Goal: Task Accomplishment & Management: Complete application form

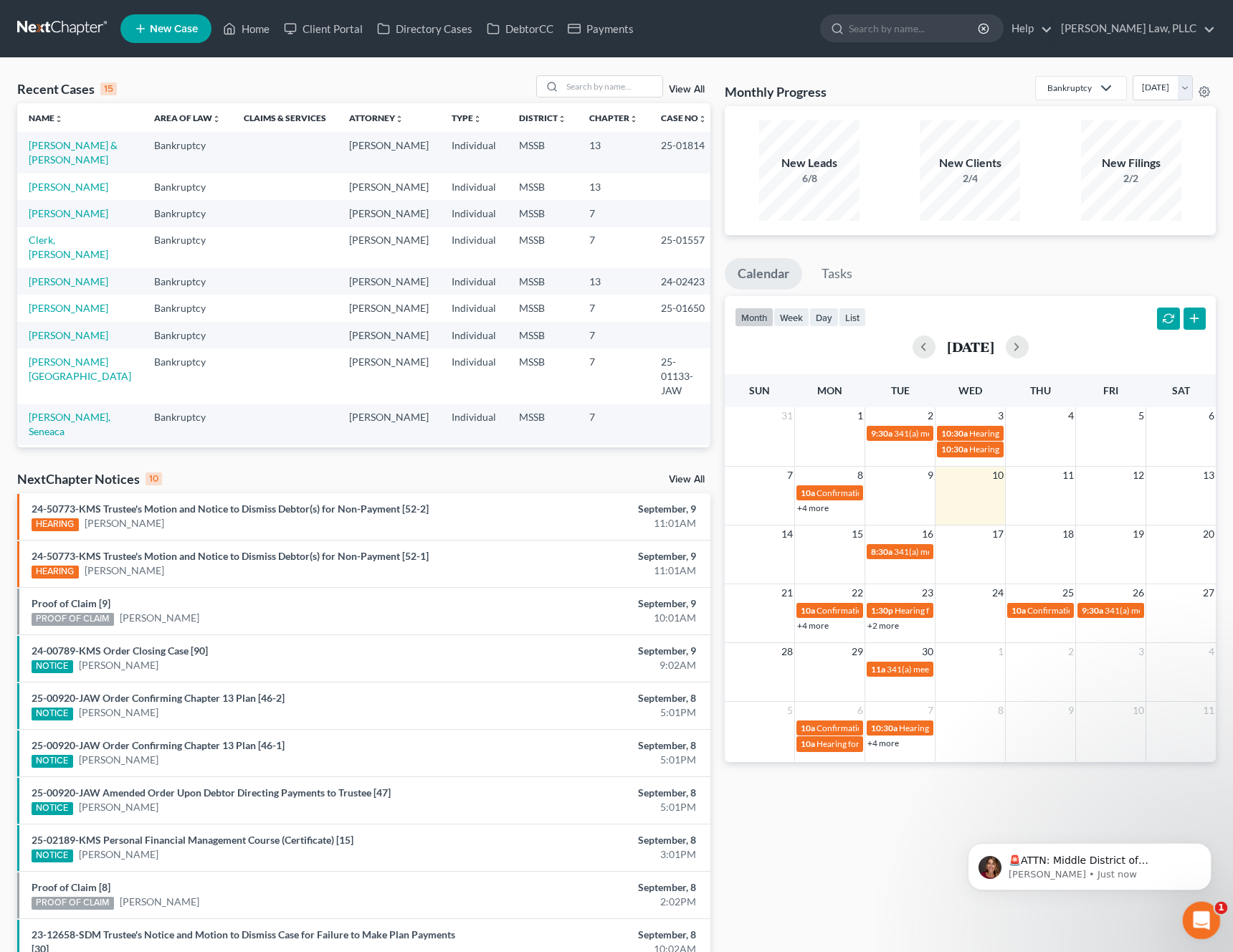
click at [1193, 911] on icon "Open Intercom Messenger" at bounding box center [1200, 919] width 24 height 24
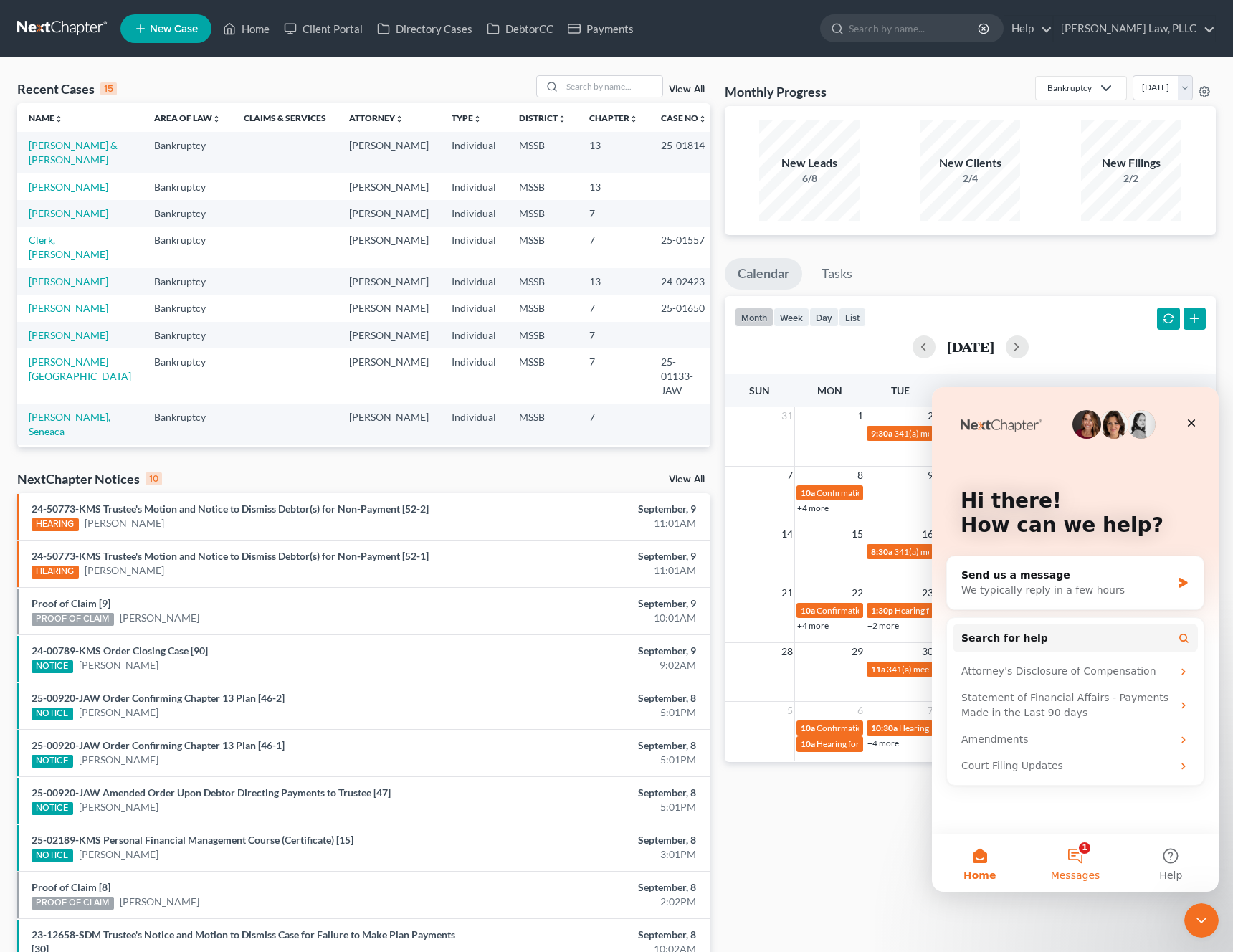
click at [1078, 871] on span "Messages" at bounding box center [1076, 875] width 50 height 10
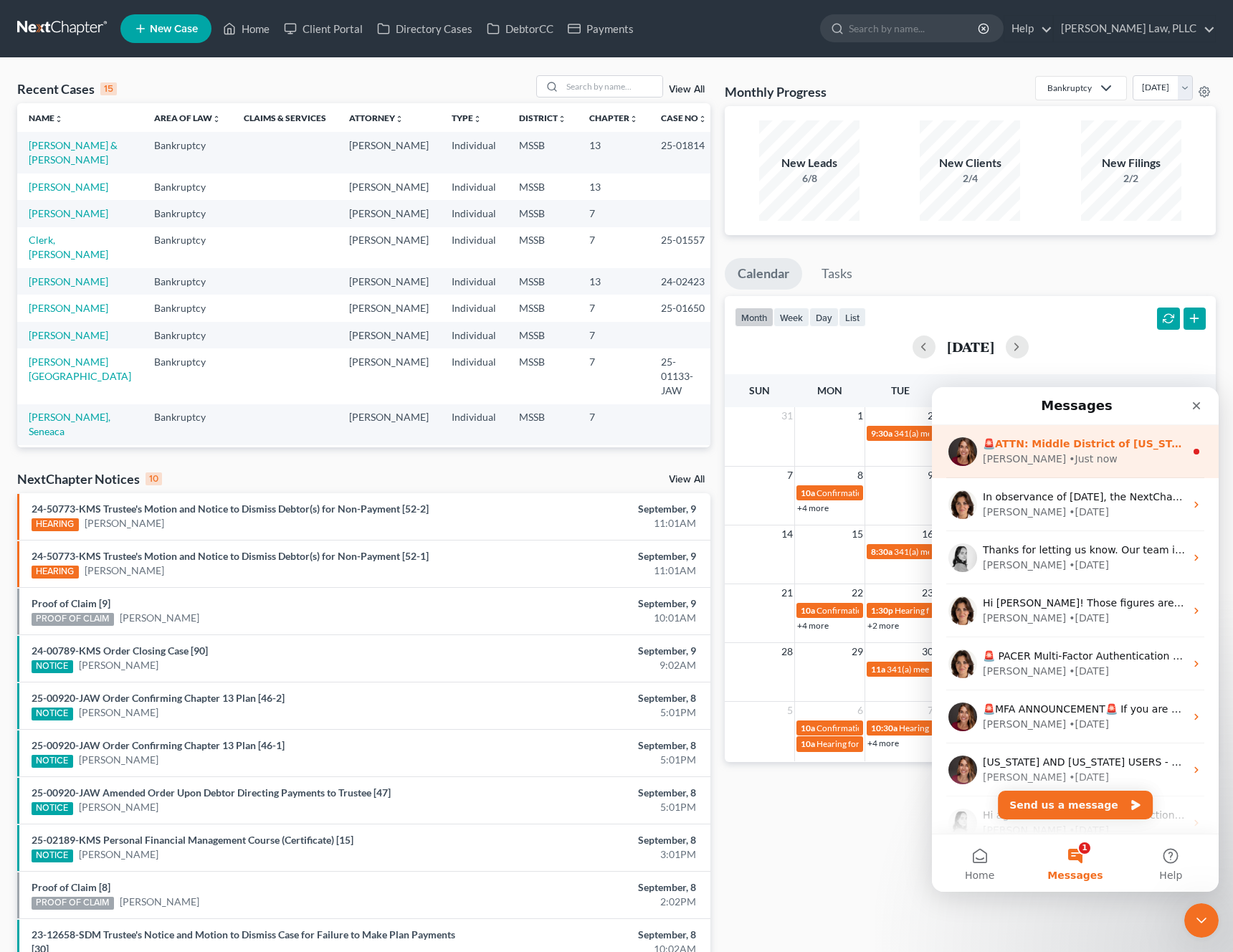
click at [1104, 459] on div "[PERSON_NAME] • Just now" at bounding box center [1084, 459] width 202 height 15
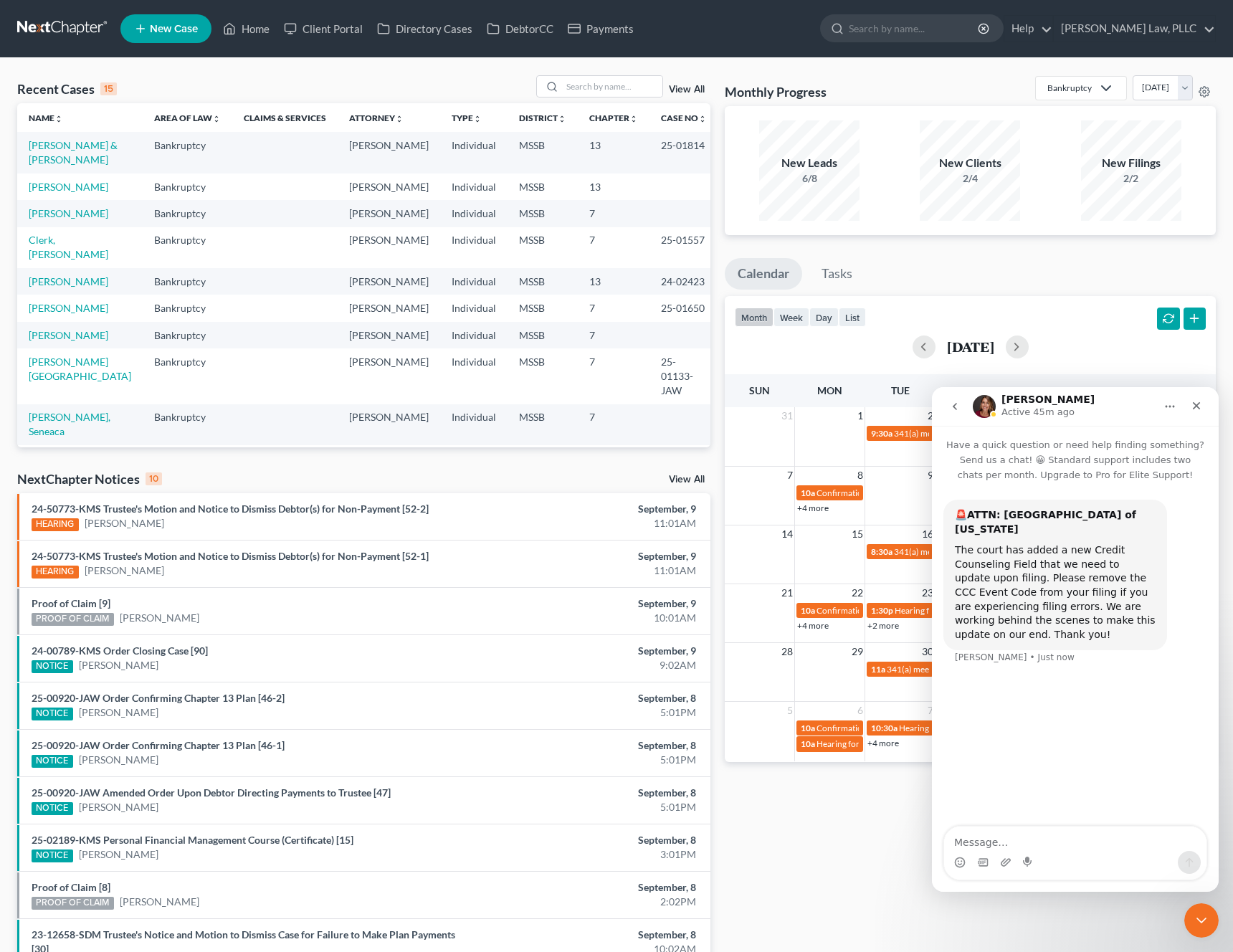
click at [959, 404] on icon "go back" at bounding box center [955, 406] width 11 height 11
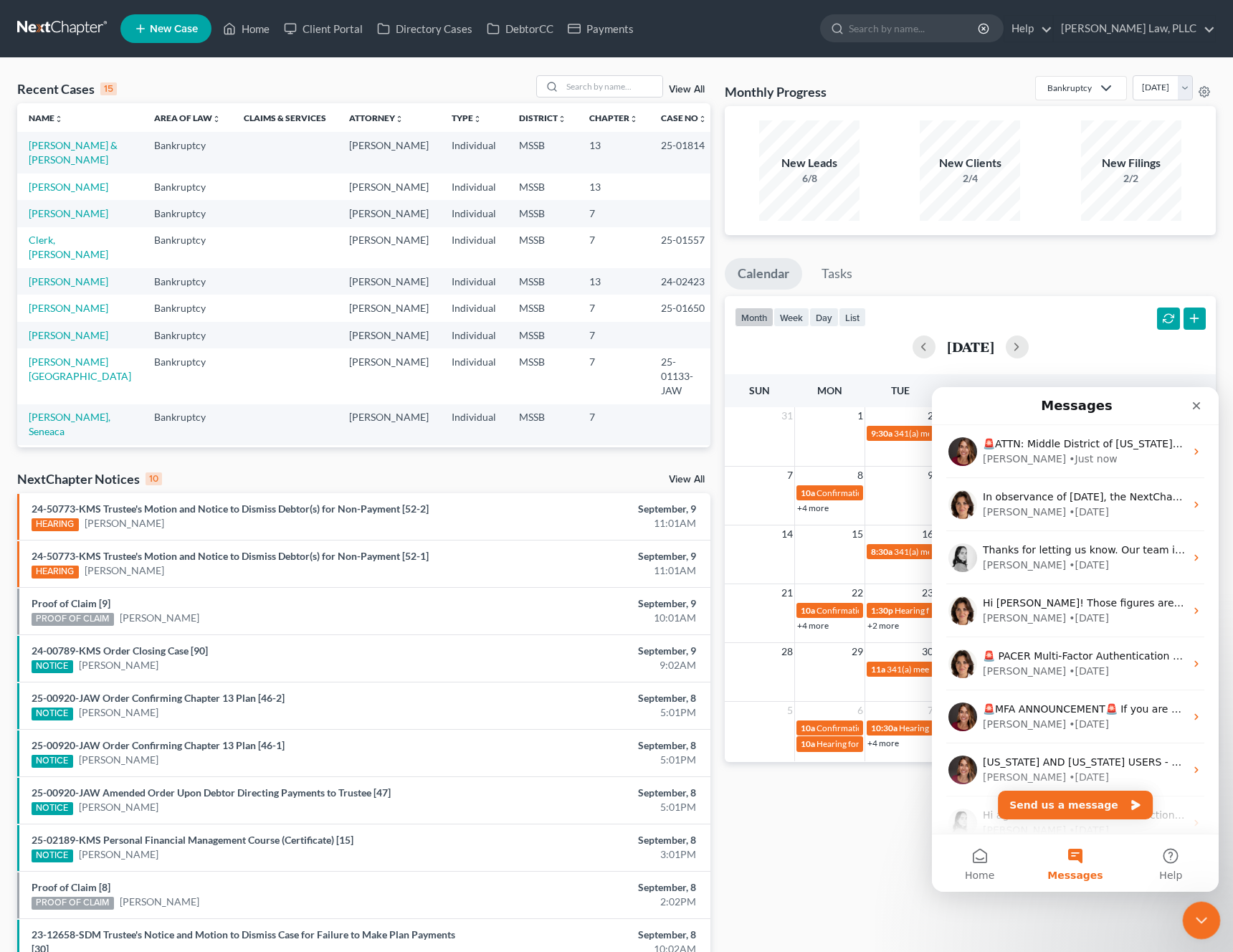
click at [1196, 933] on div "Close Intercom Messenger" at bounding box center [1200, 919] width 34 height 34
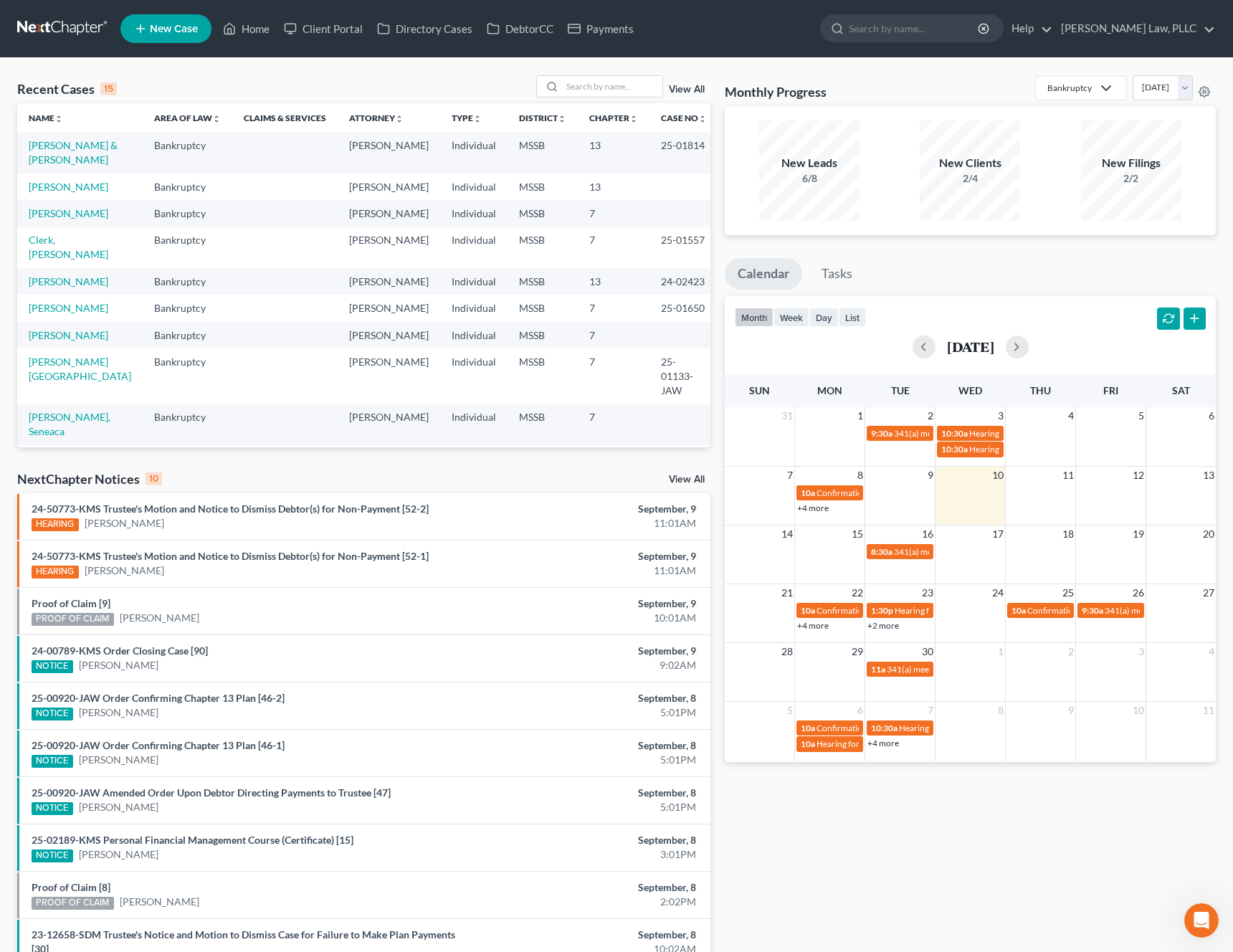
click at [881, 864] on div "Monthly Progress Bankruptcy Bankruptcy Business Formation and Planning Tax Law …" at bounding box center [970, 539] width 506 height 928
click at [590, 91] on input "search" at bounding box center [612, 86] width 100 height 21
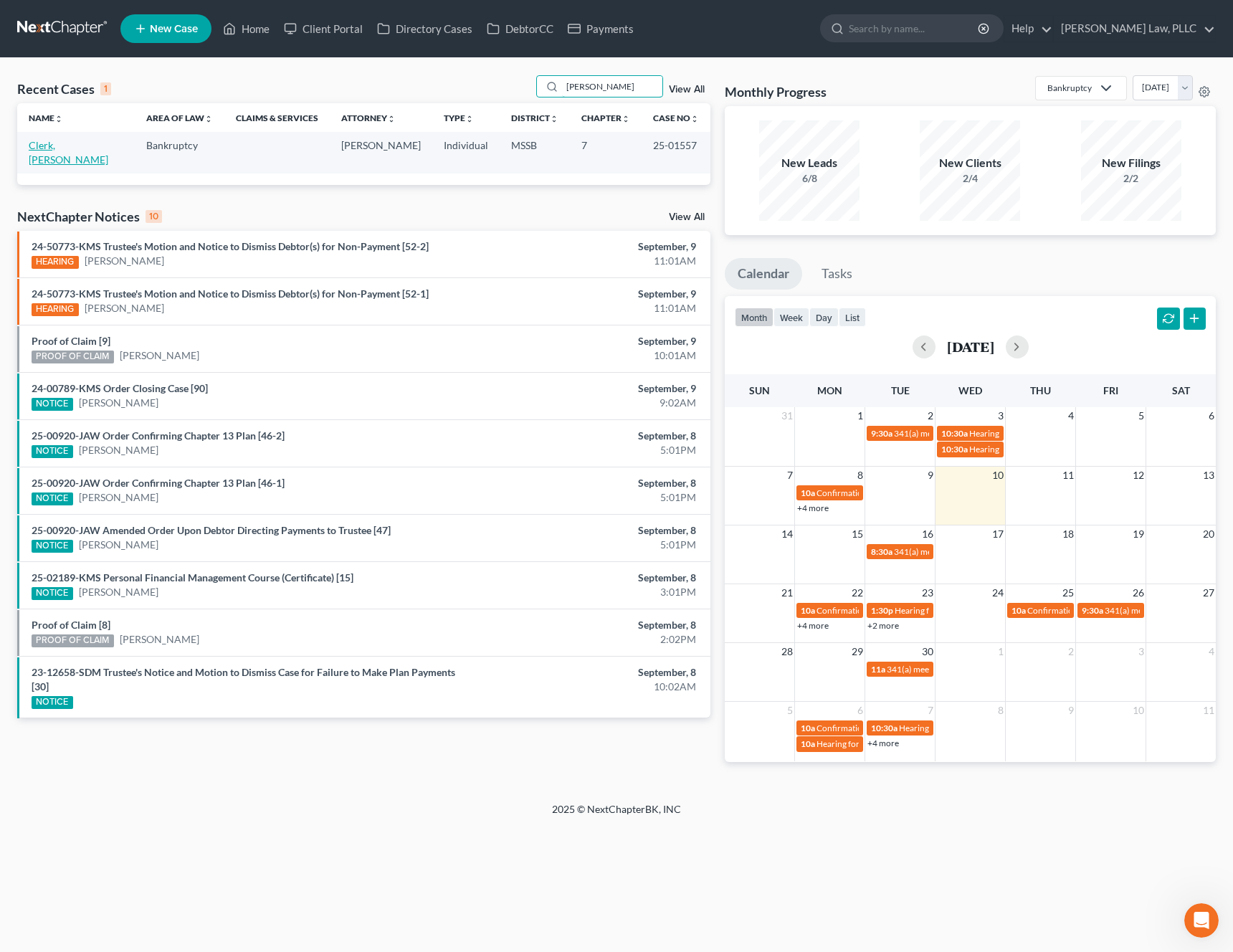
type input "[PERSON_NAME]"
click at [68, 145] on link "Clerk, [PERSON_NAME]" at bounding box center [68, 152] width 80 height 27
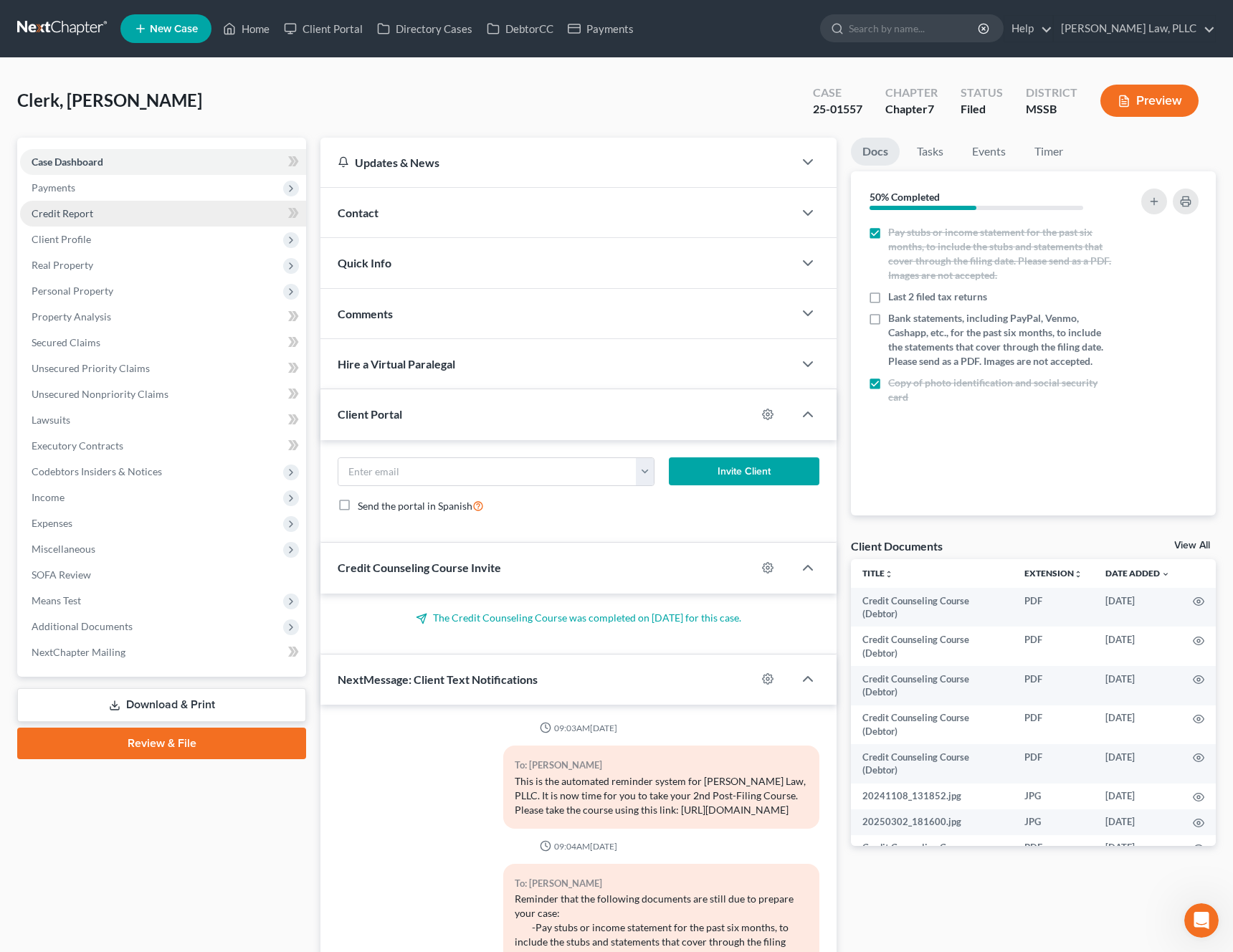
scroll to position [1142, 0]
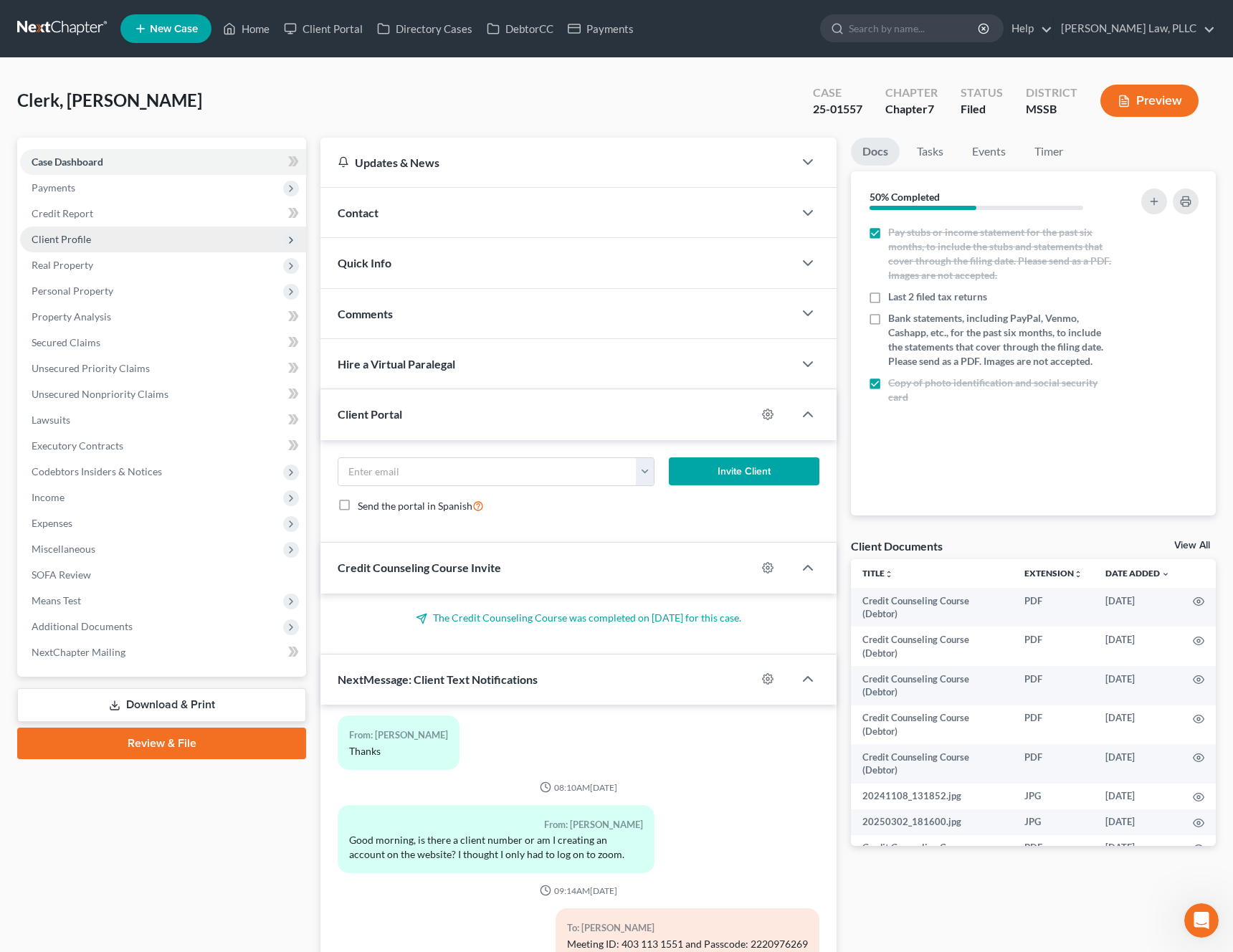
click at [74, 244] on span "Client Profile" at bounding box center [61, 239] width 59 height 12
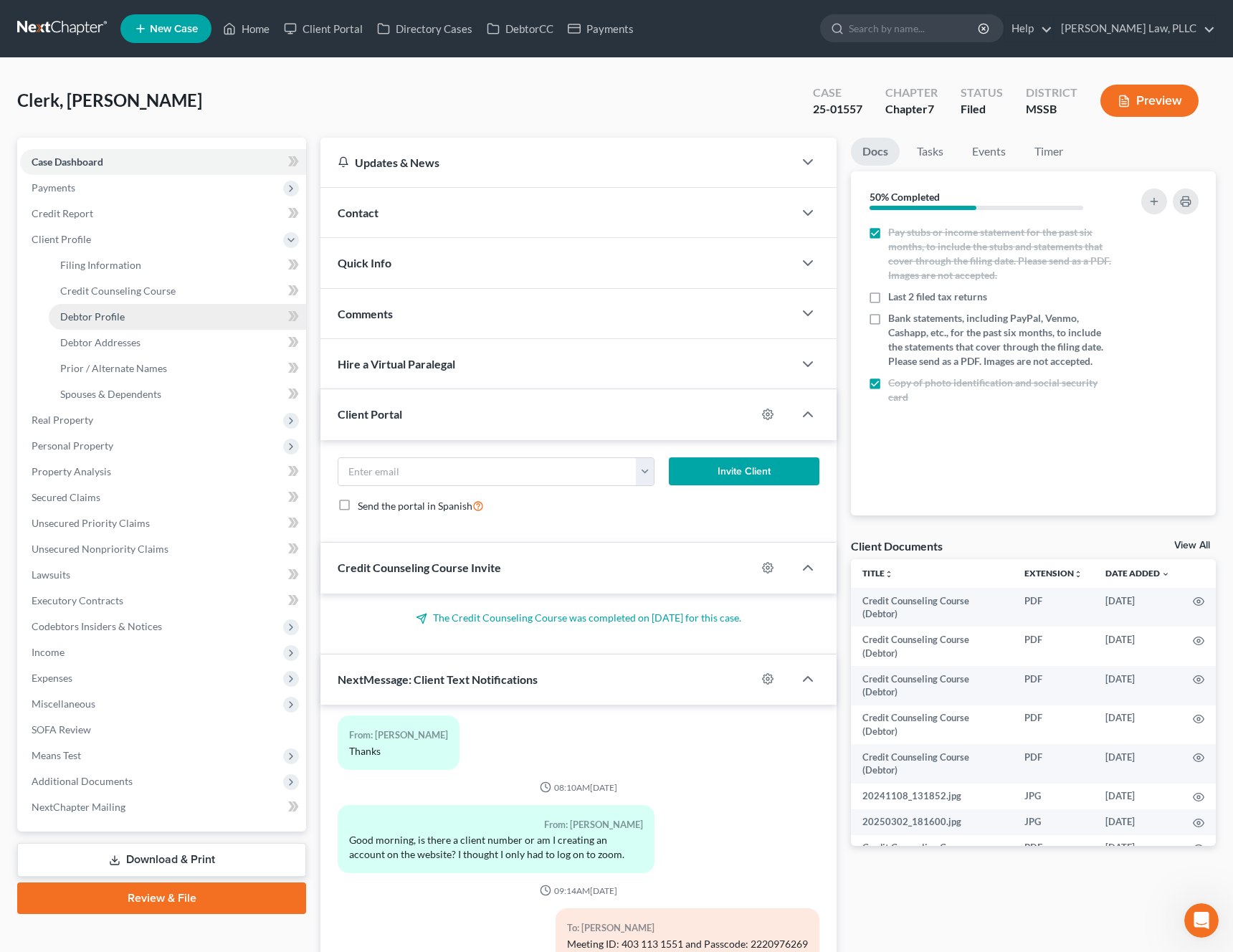
click at [132, 315] on link "Debtor Profile" at bounding box center [178, 317] width 257 height 26
select select "0"
select select "2"
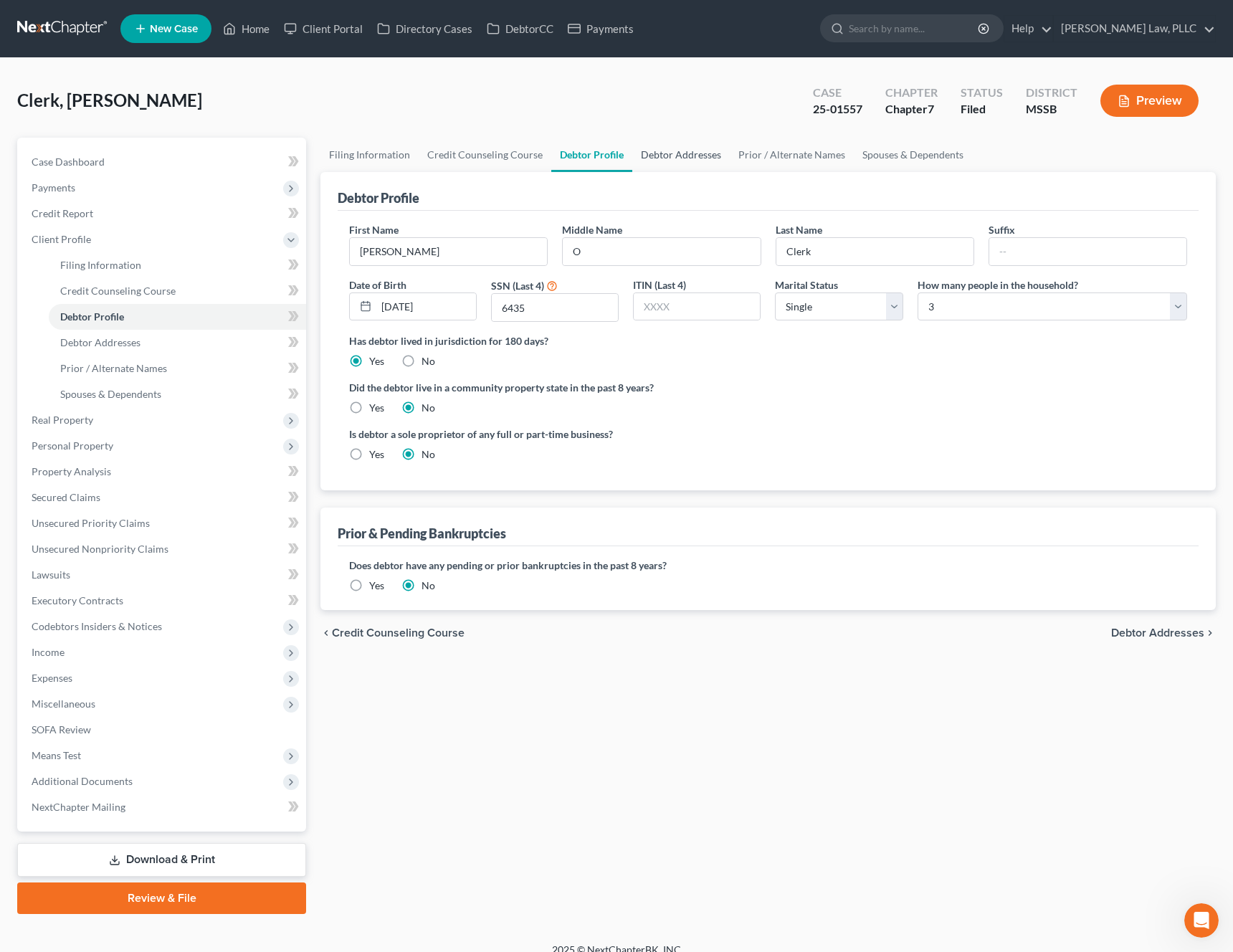
click at [658, 150] on link "Debtor Addresses" at bounding box center [680, 155] width 97 height 34
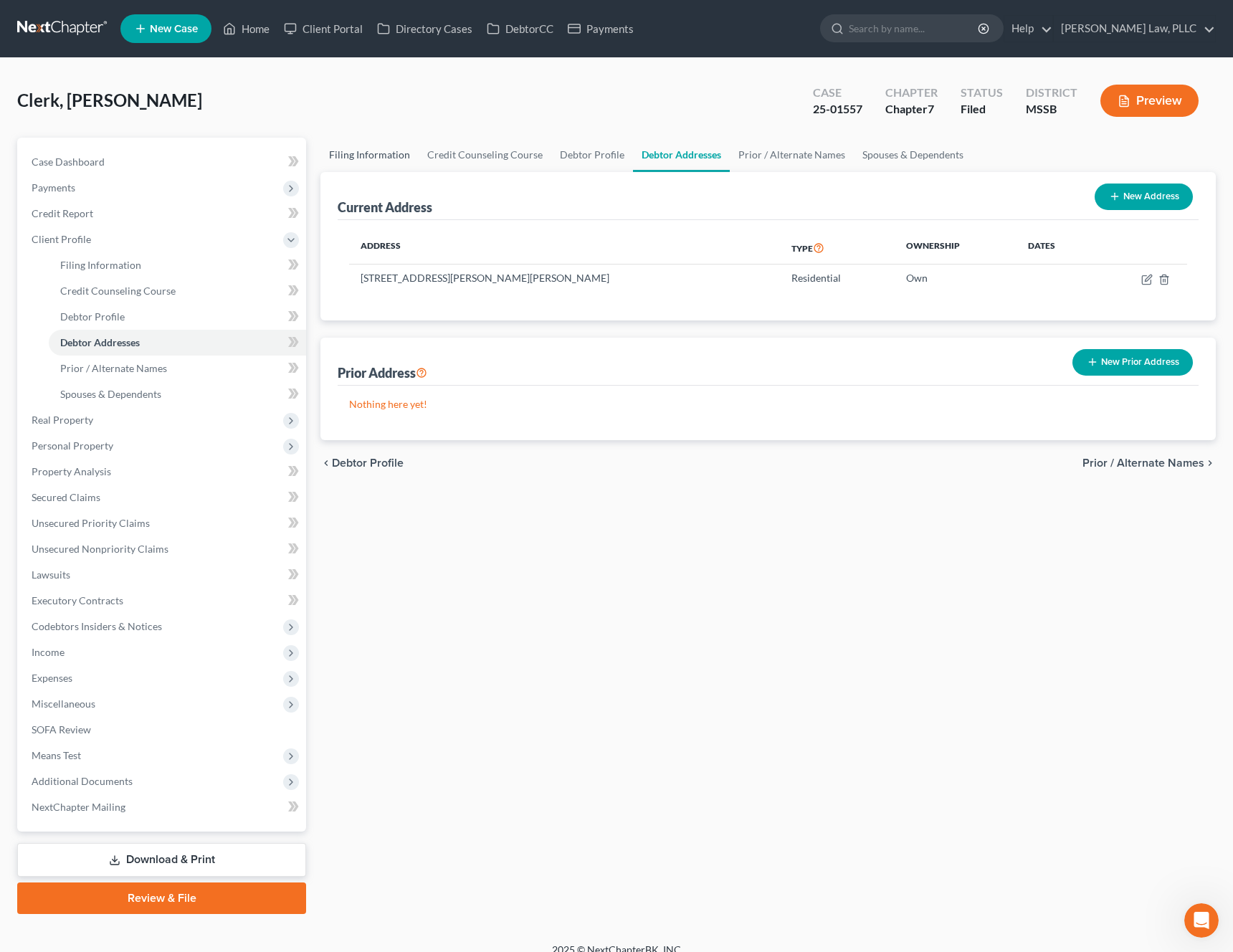
click at [387, 167] on link "Filing Information" at bounding box center [370, 155] width 98 height 34
select select "1"
select select "0"
select select "25"
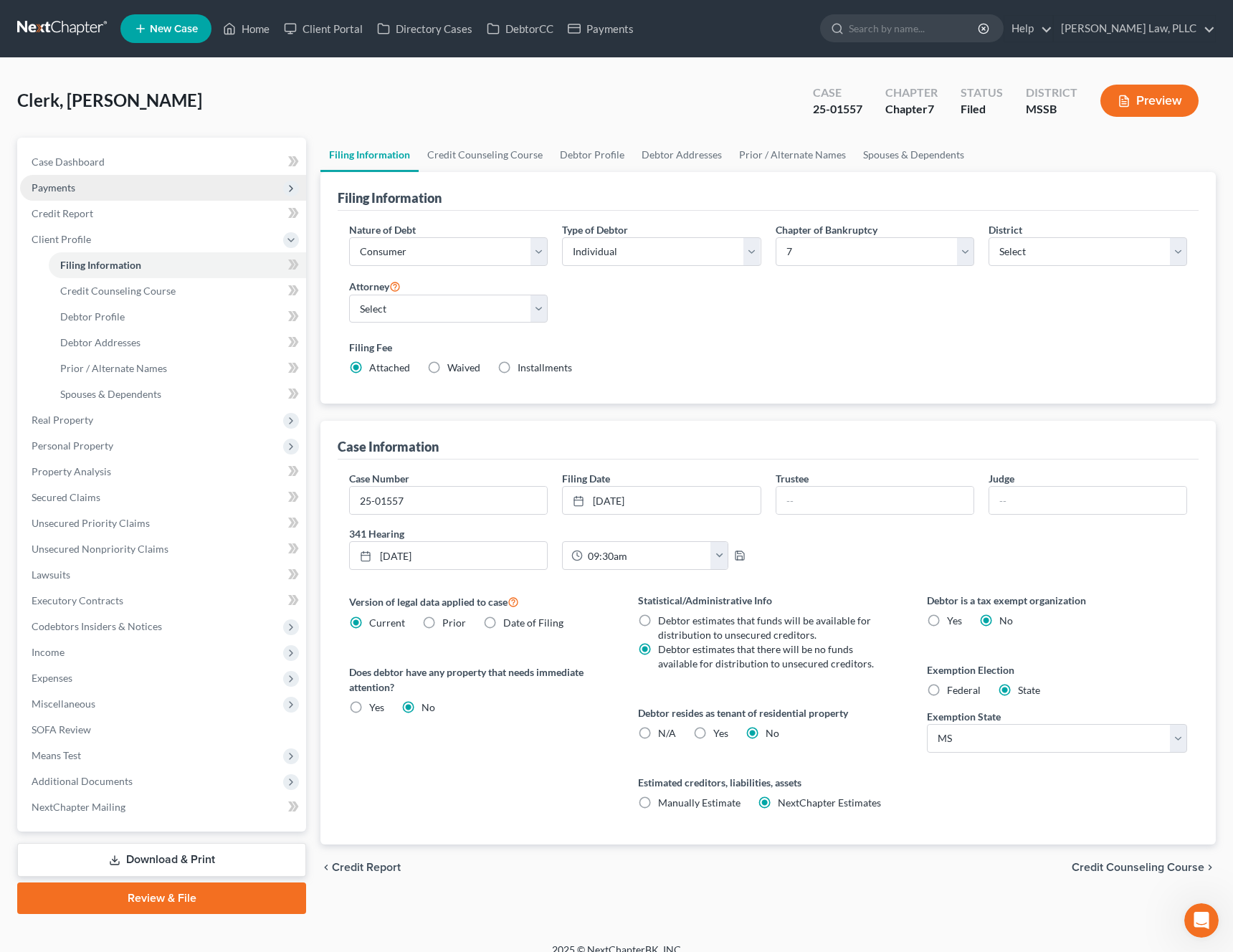
click at [86, 175] on span "Payments" at bounding box center [163, 187] width 286 height 26
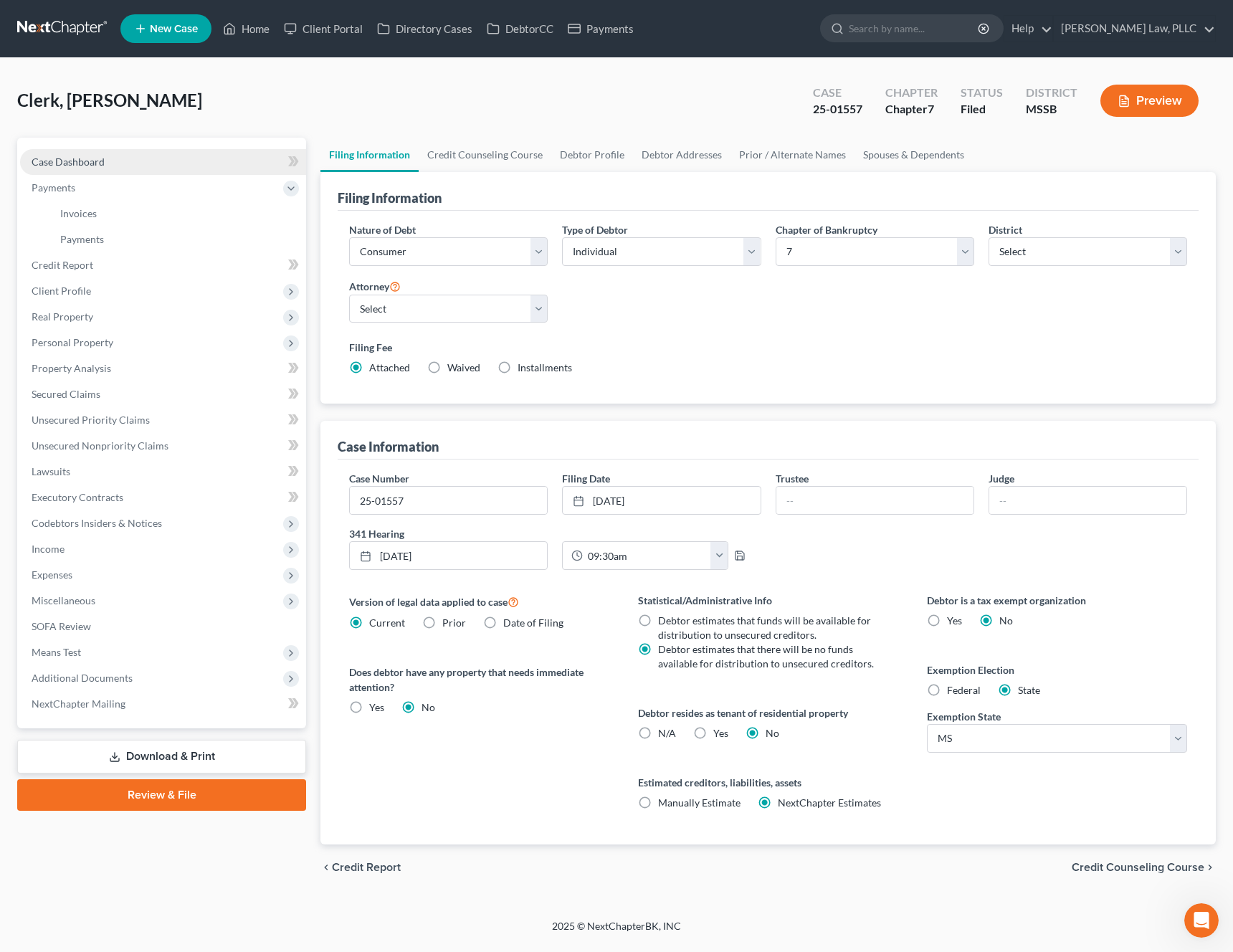
click at [104, 162] on link "Case Dashboard" at bounding box center [163, 162] width 286 height 26
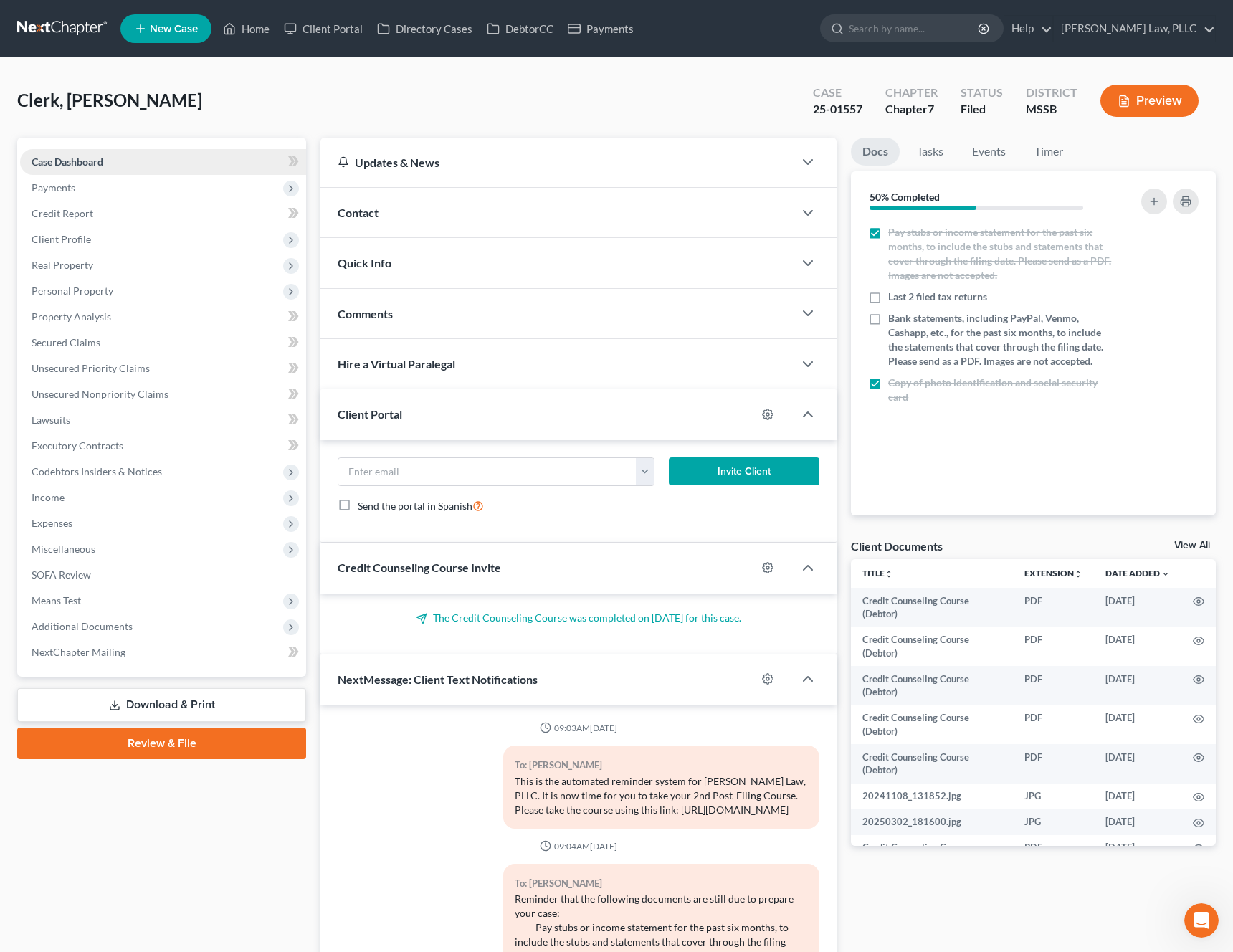
scroll to position [1142, 0]
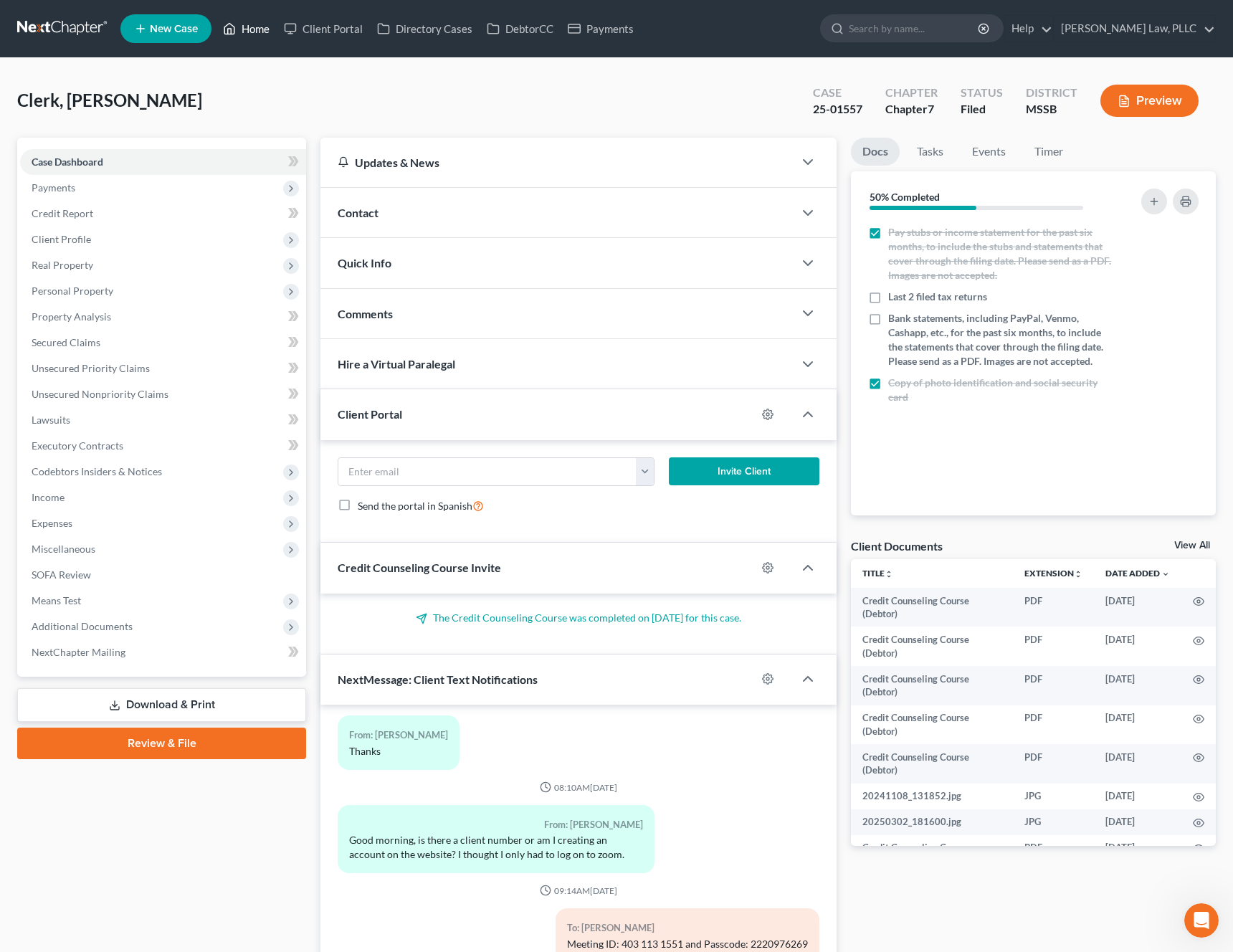
click at [260, 30] on link "Home" at bounding box center [246, 28] width 61 height 26
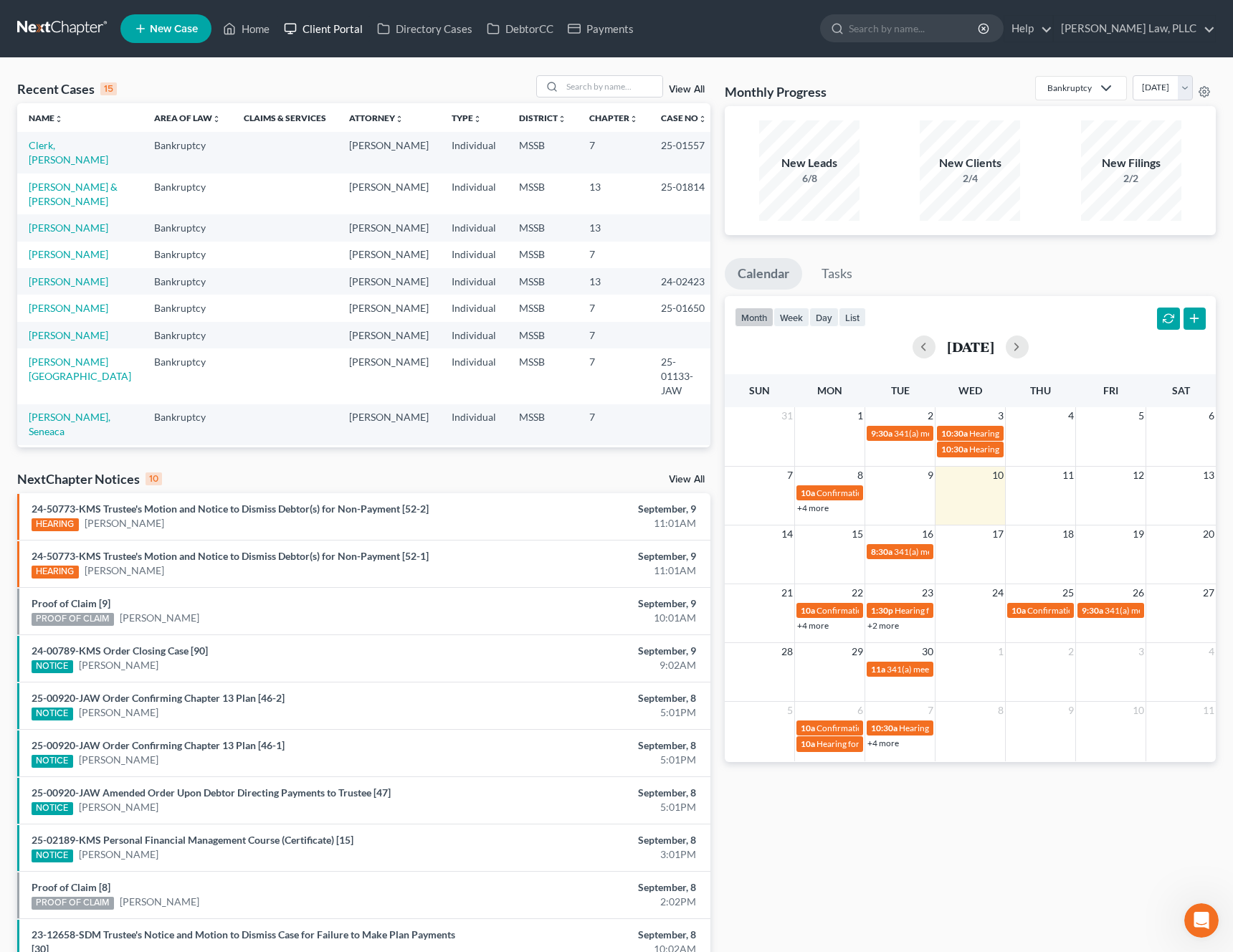
click at [363, 32] on link "Client Portal" at bounding box center [323, 28] width 93 height 26
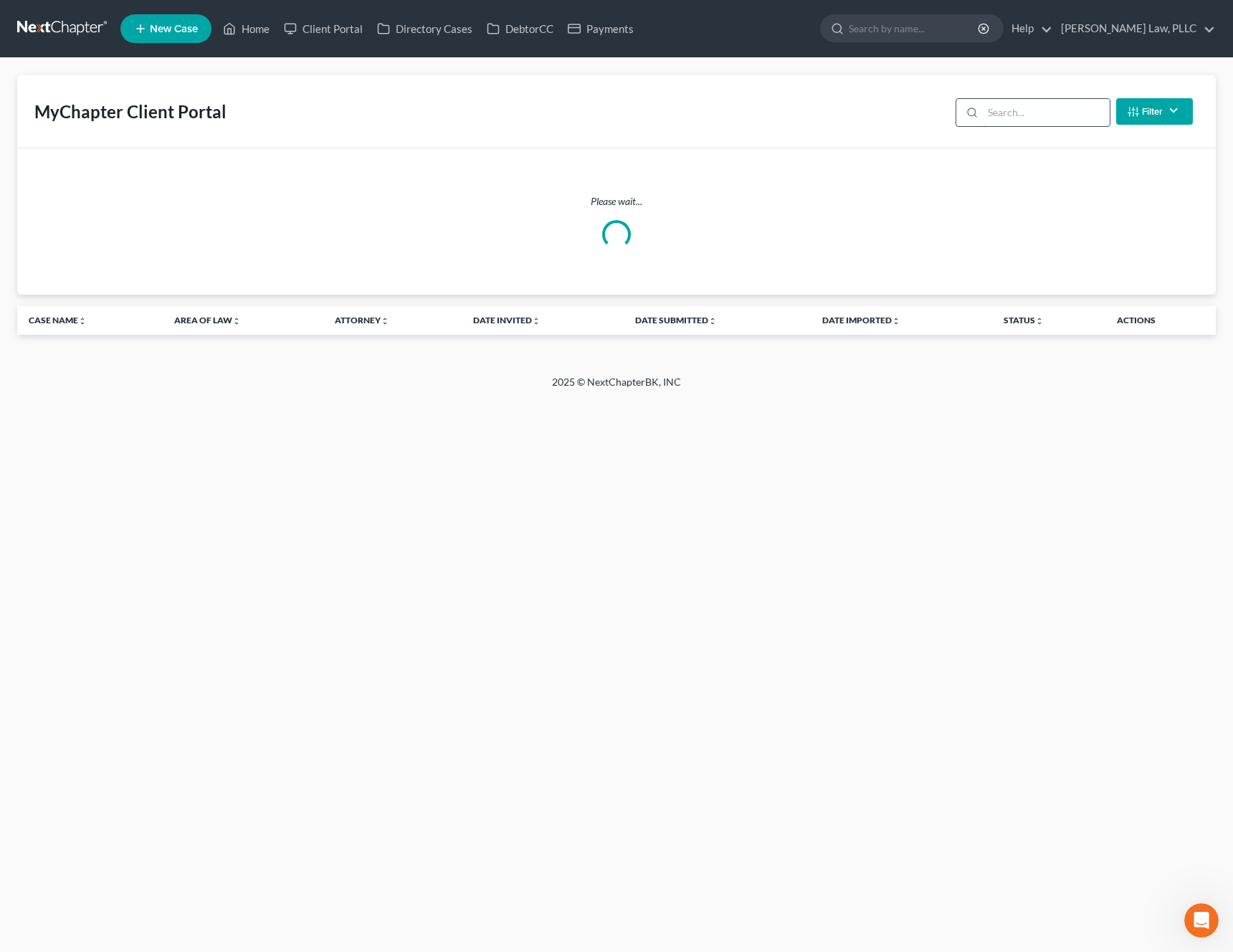
click at [1052, 116] on input "search" at bounding box center [1046, 112] width 127 height 28
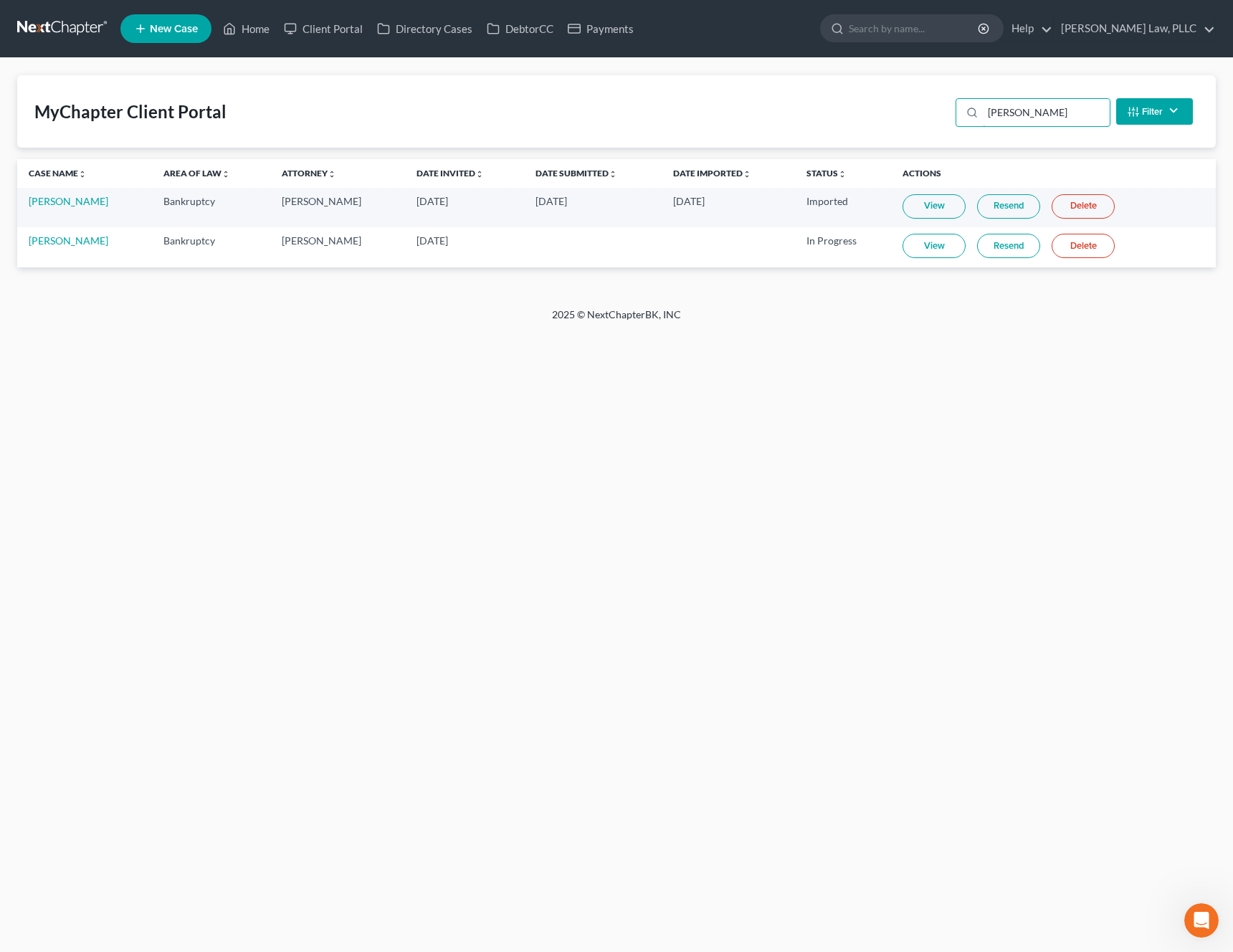
type input "[PERSON_NAME]"
click at [910, 248] on link "View" at bounding box center [934, 245] width 63 height 25
click at [243, 30] on link "Home" at bounding box center [246, 28] width 61 height 26
